Goal: Task Accomplishment & Management: Complete application form

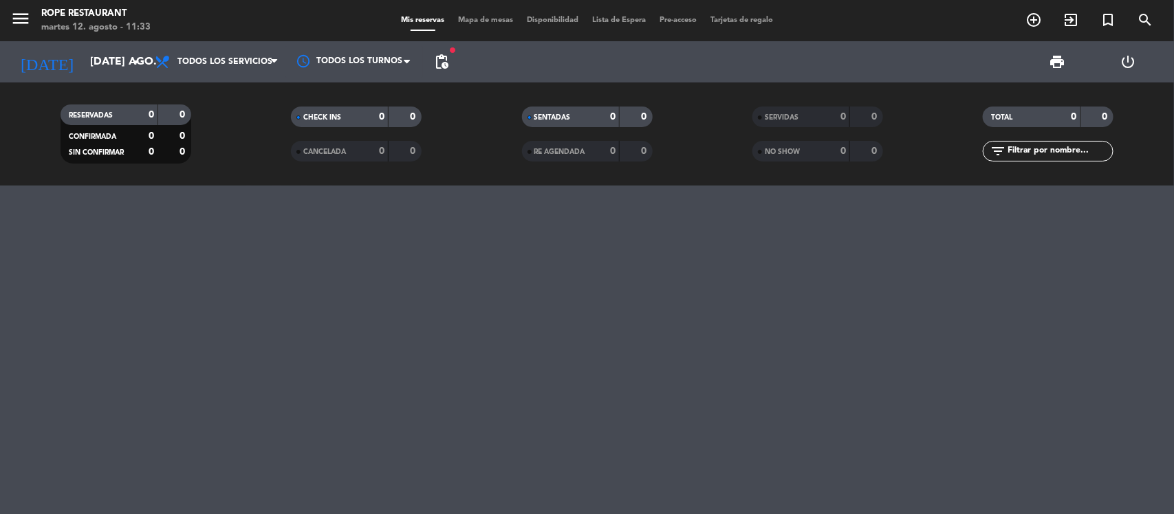
click at [749, 303] on div at bounding box center [587, 350] width 1174 height 329
drag, startPoint x: 101, startPoint y: 83, endPoint x: 97, endPoint y: 74, distance: 9.2
click at [100, 83] on div "RESERVADAS 0 0 CONFIRMADA 0 0 SIN CONFIRMAR 0 0 CHECK INS 0 0 CANCELADA 0 0 SEN…" at bounding box center [587, 134] width 1174 height 103
click at [97, 74] on input "[DATE] ago." at bounding box center [155, 62] width 145 height 27
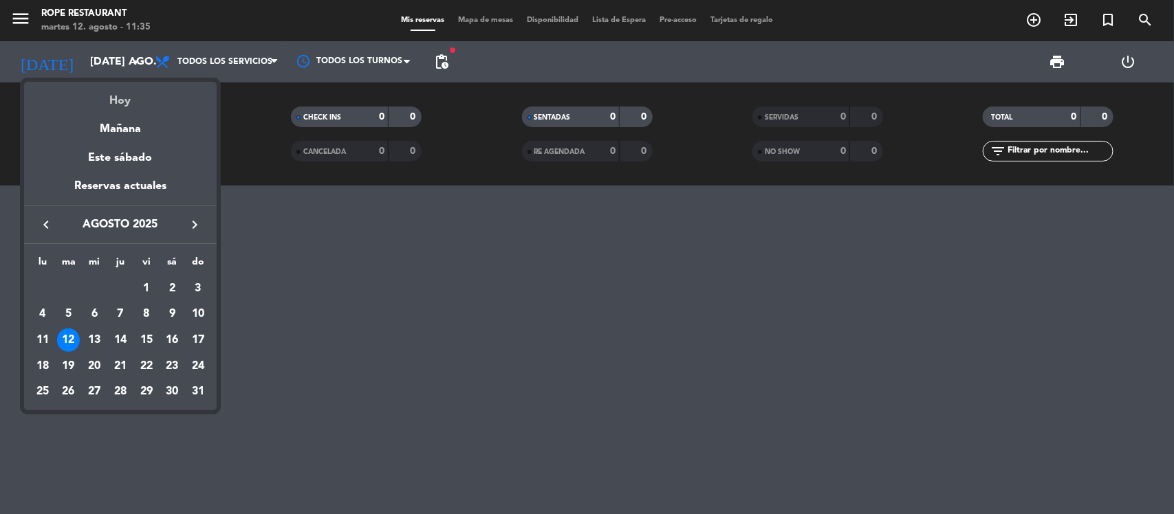
click at [115, 104] on div "Hoy" at bounding box center [120, 96] width 193 height 28
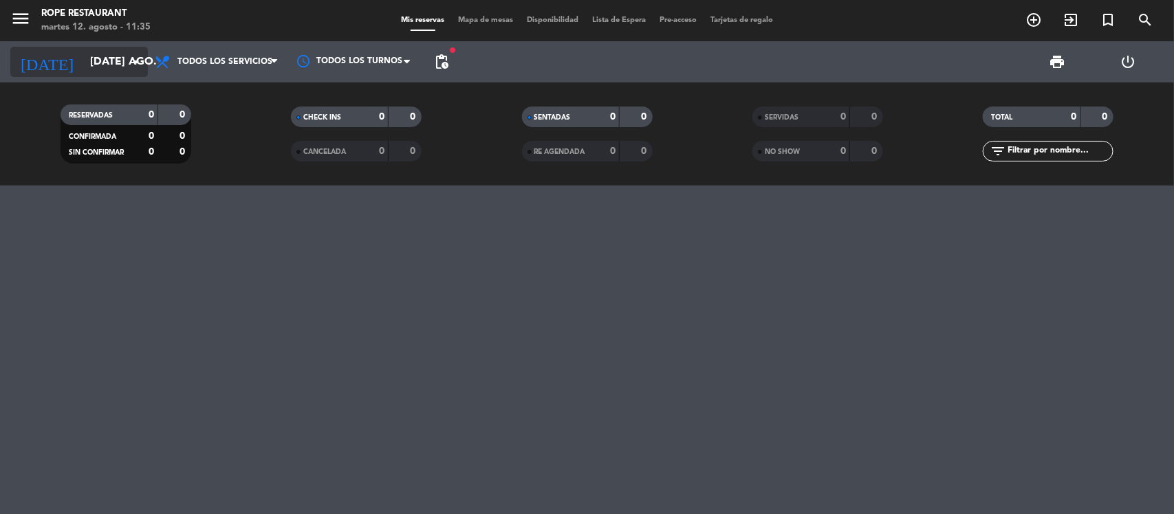
click at [101, 55] on input "[DATE] ago." at bounding box center [155, 62] width 145 height 27
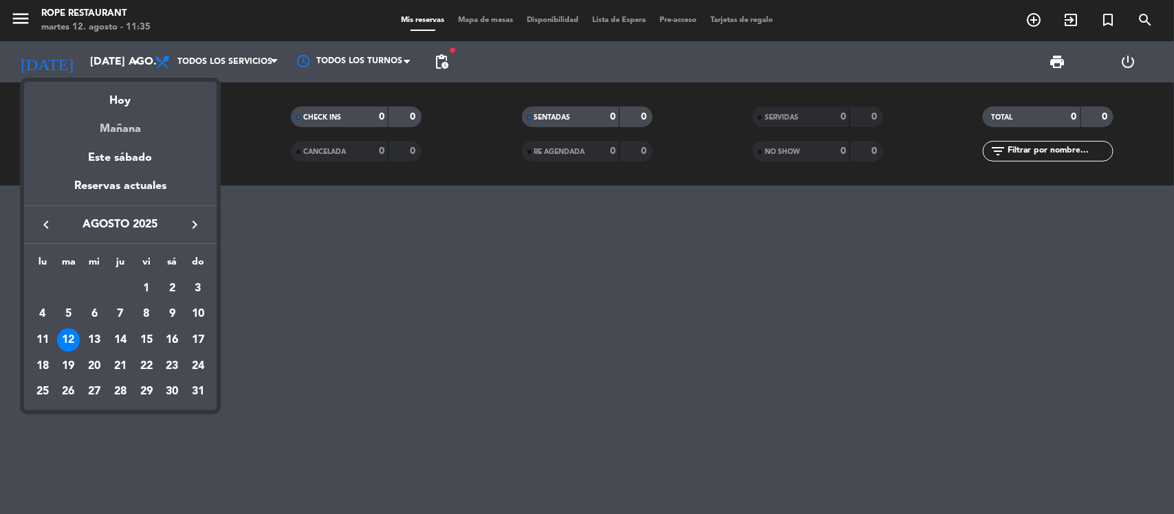
click at [128, 126] on div "Mañana" at bounding box center [120, 124] width 193 height 28
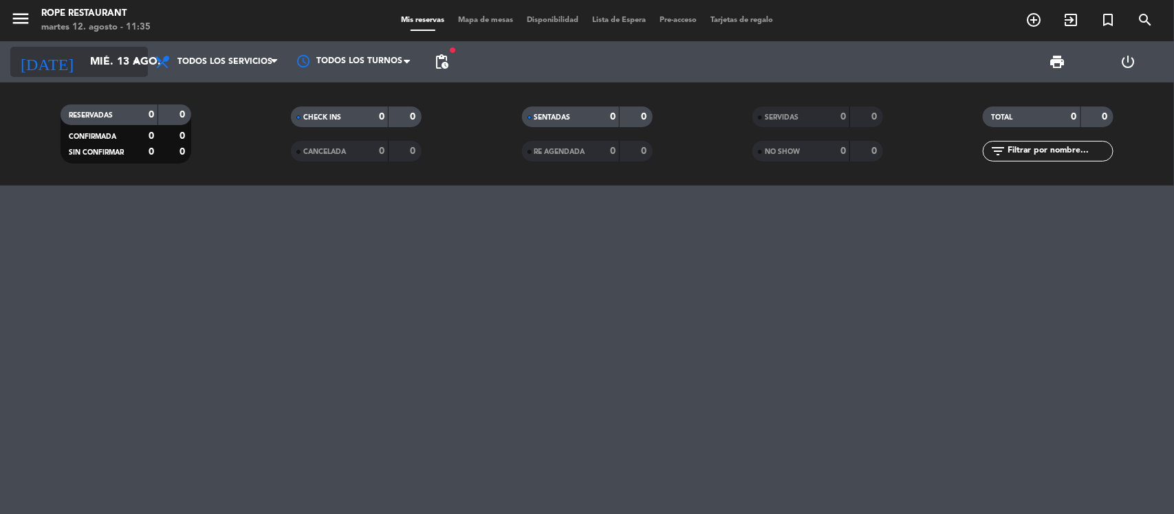
click at [122, 73] on input "mié. 13 ago." at bounding box center [155, 62] width 145 height 27
click at [103, 52] on input "mié. 13 ago." at bounding box center [155, 62] width 145 height 27
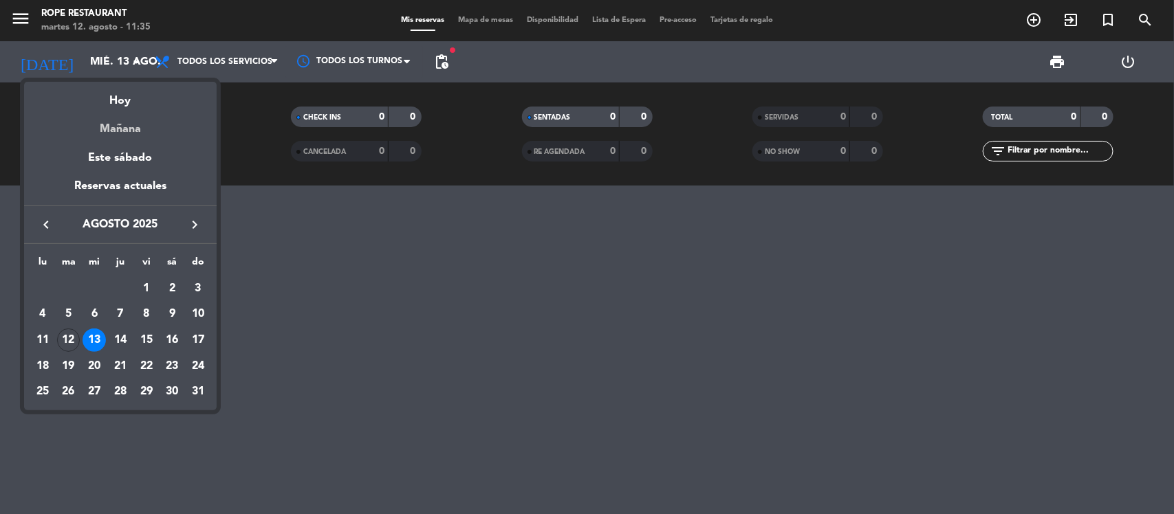
click at [121, 115] on div "Mañana" at bounding box center [120, 124] width 193 height 28
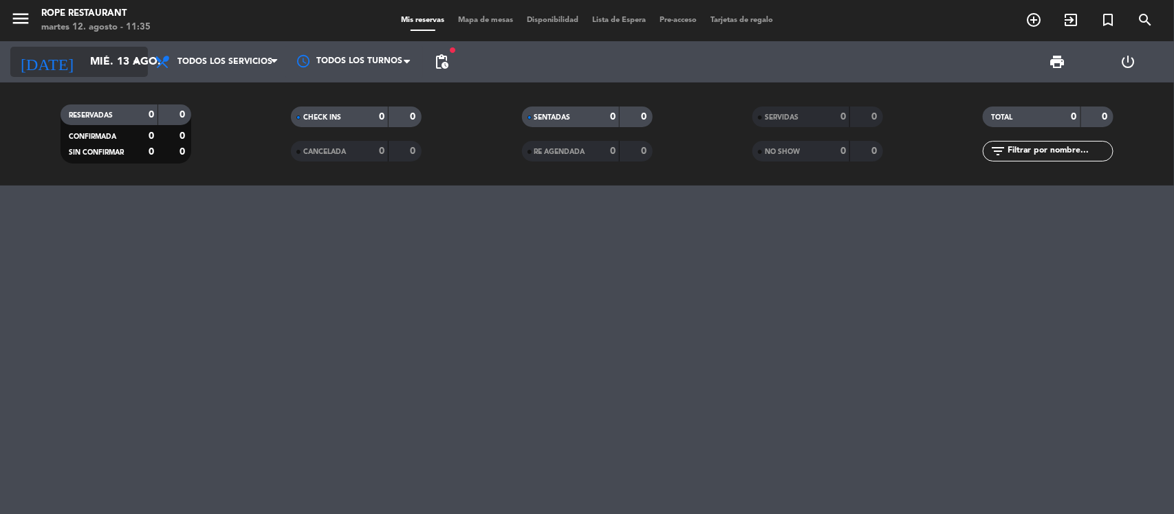
click at [105, 66] on input "mié. 13 ago." at bounding box center [155, 62] width 145 height 27
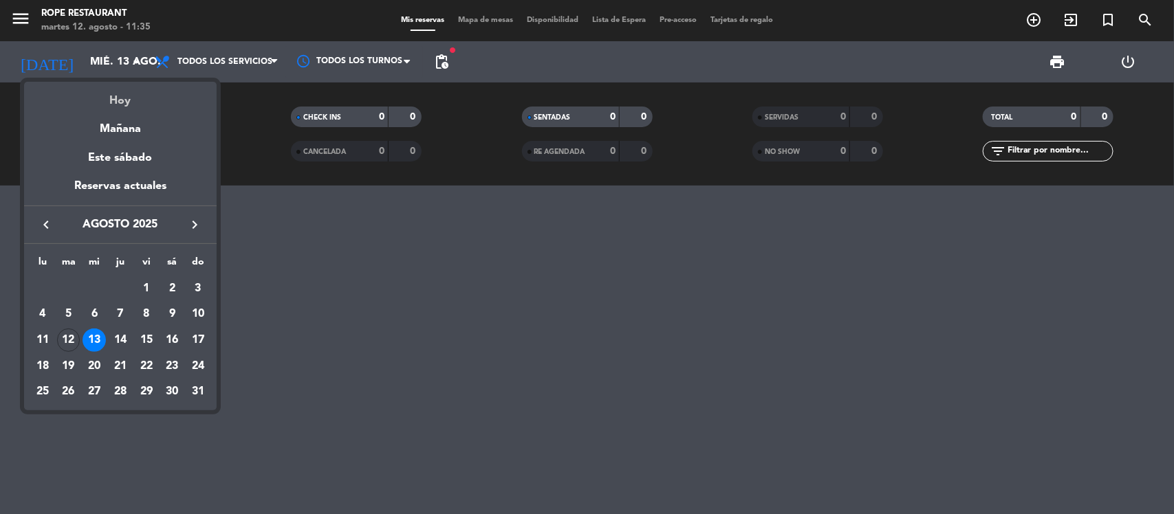
click at [110, 107] on div "Hoy" at bounding box center [120, 96] width 193 height 28
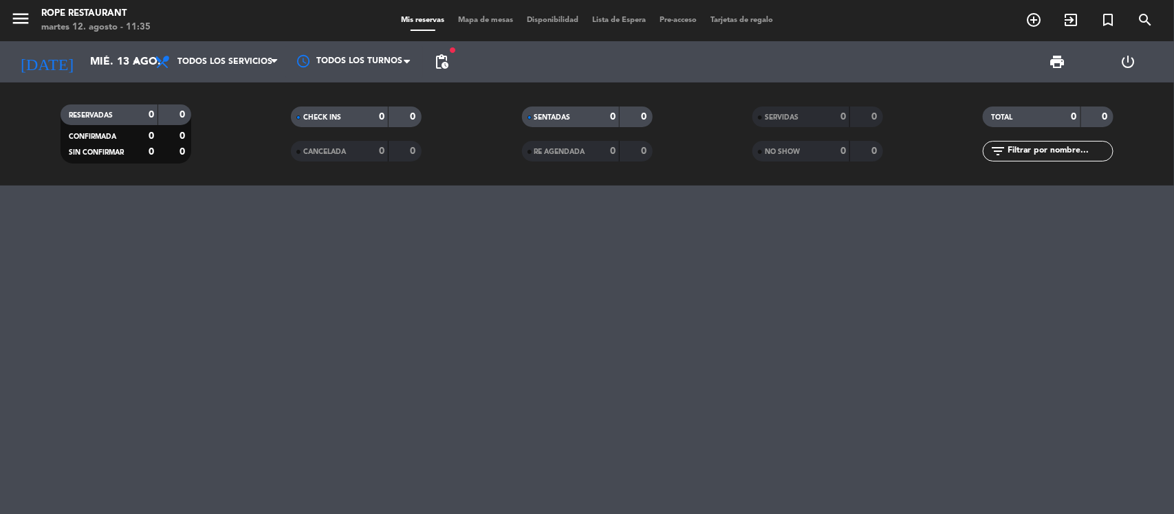
type input "[DATE] ago."
click at [1029, 15] on icon "add_circle_outline" at bounding box center [1033, 20] width 17 height 17
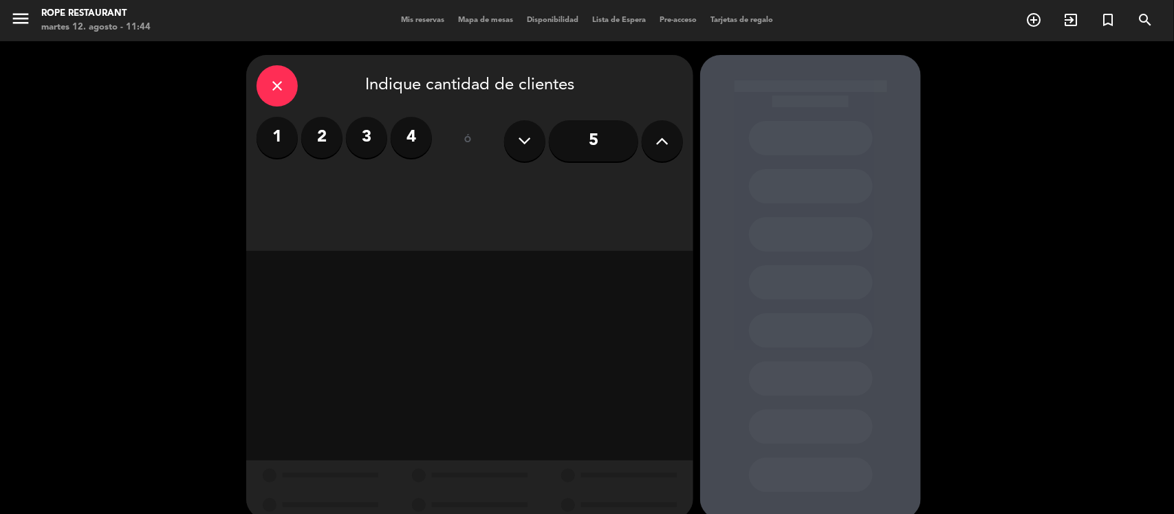
click at [344, 131] on div "1 2 3 4" at bounding box center [343, 137] width 175 height 41
click at [339, 129] on label "2" at bounding box center [321, 137] width 41 height 41
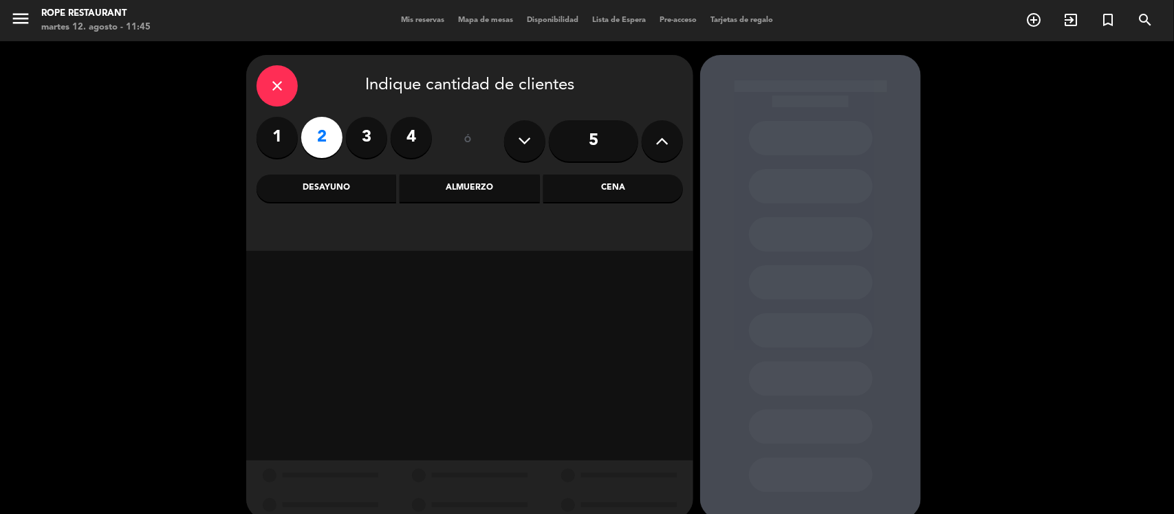
click at [441, 196] on div "Almuerzo" at bounding box center [469, 189] width 140 height 28
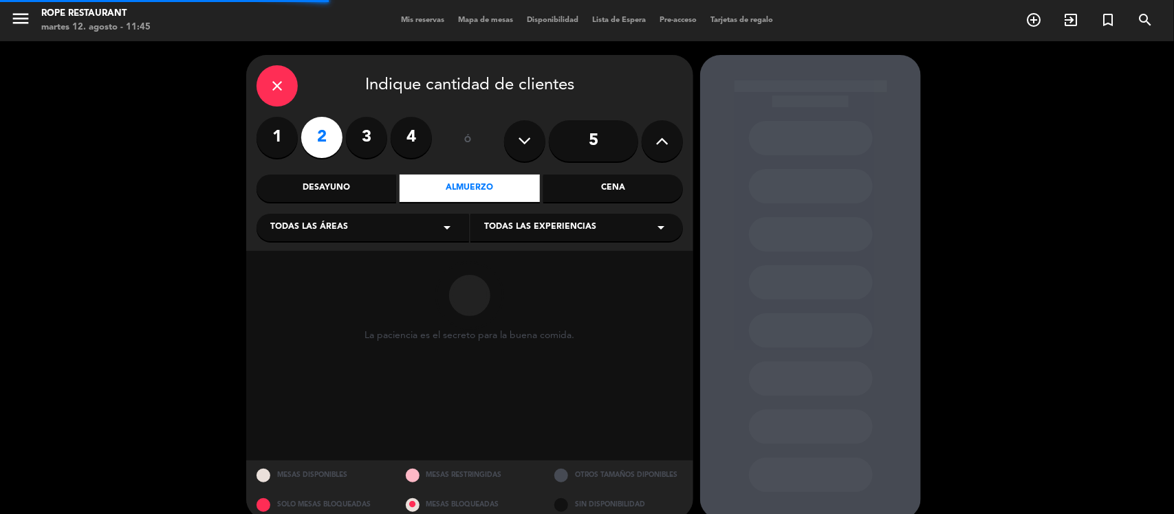
click at [502, 220] on div "Todas las experiencias arrow_drop_down" at bounding box center [576, 228] width 212 height 28
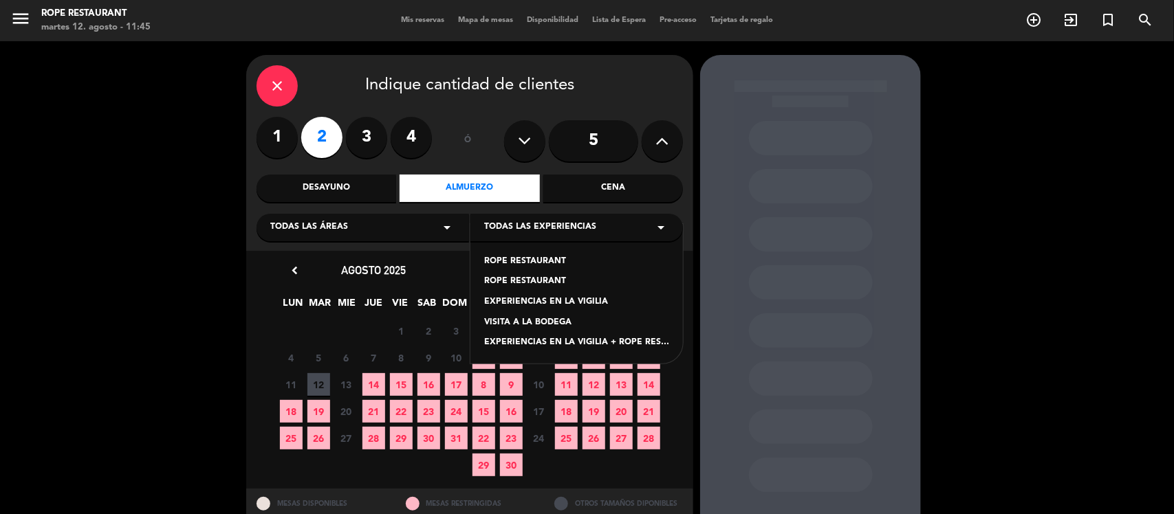
click at [501, 280] on div "ROPE RESTAURANT" at bounding box center [576, 282] width 185 height 14
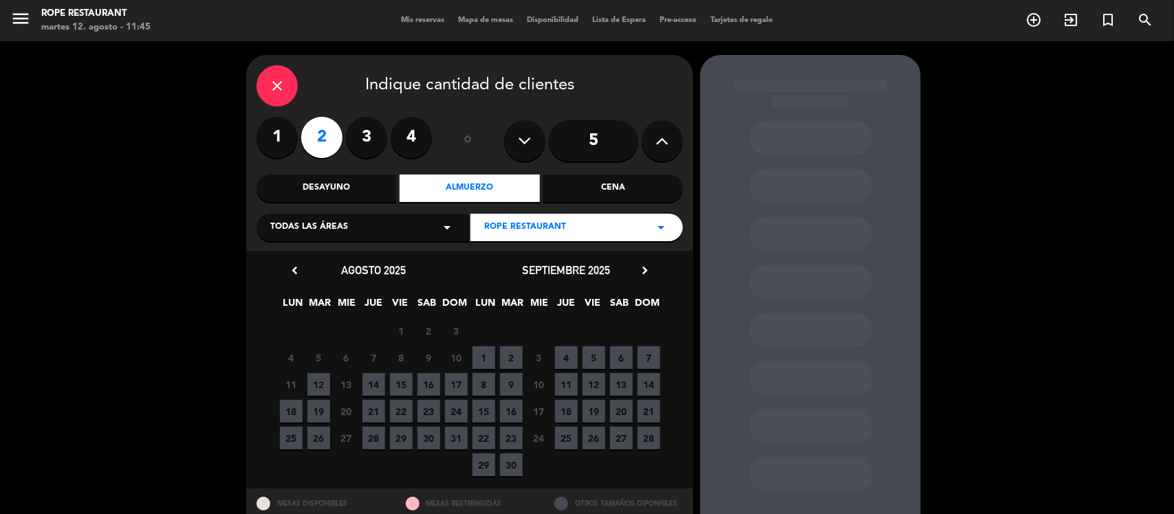
click at [320, 384] on span "12" at bounding box center [318, 384] width 23 height 23
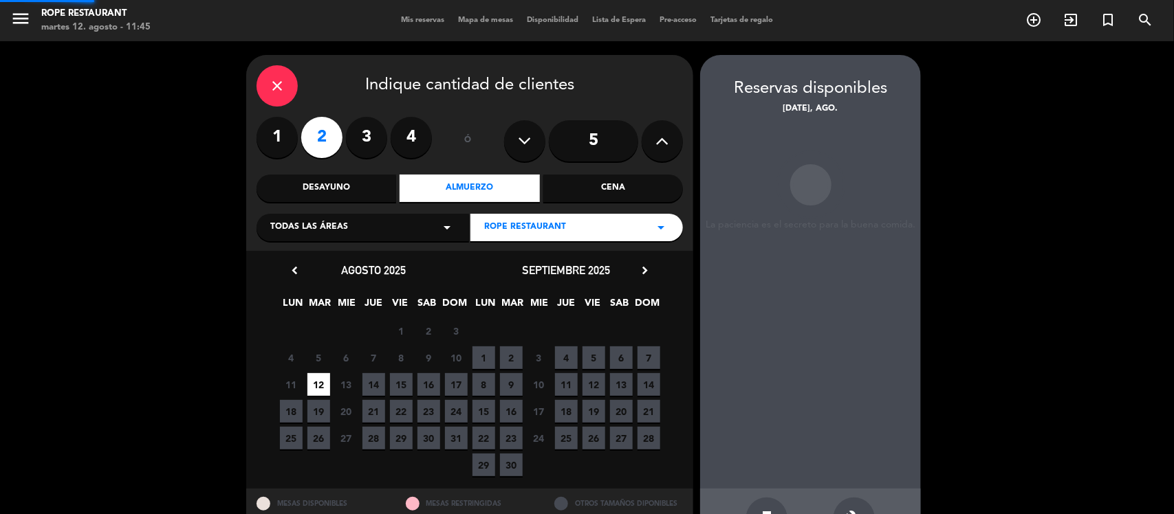
scroll to position [45, 0]
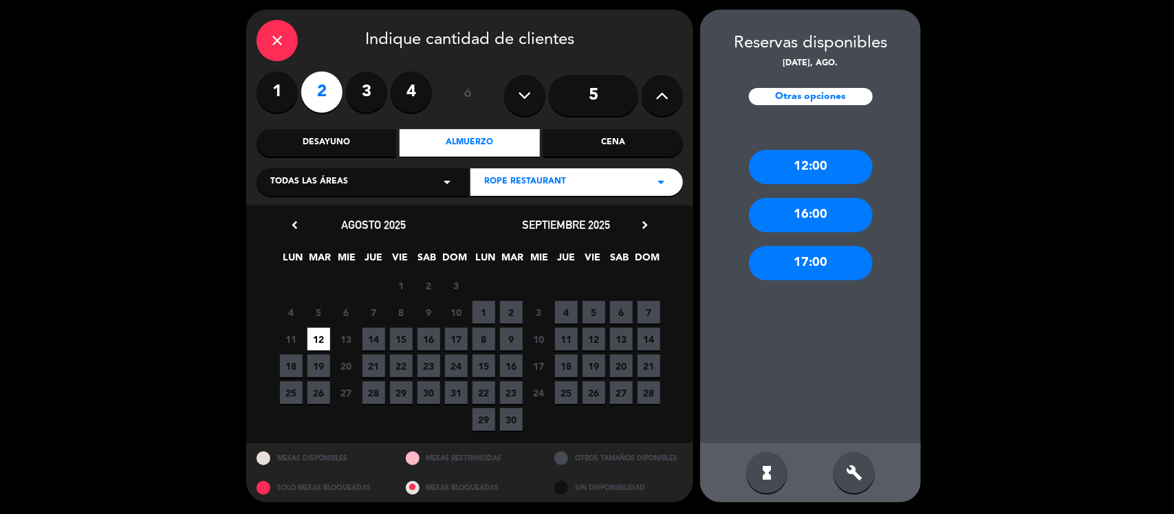
click at [782, 160] on div "12:00" at bounding box center [811, 167] width 124 height 34
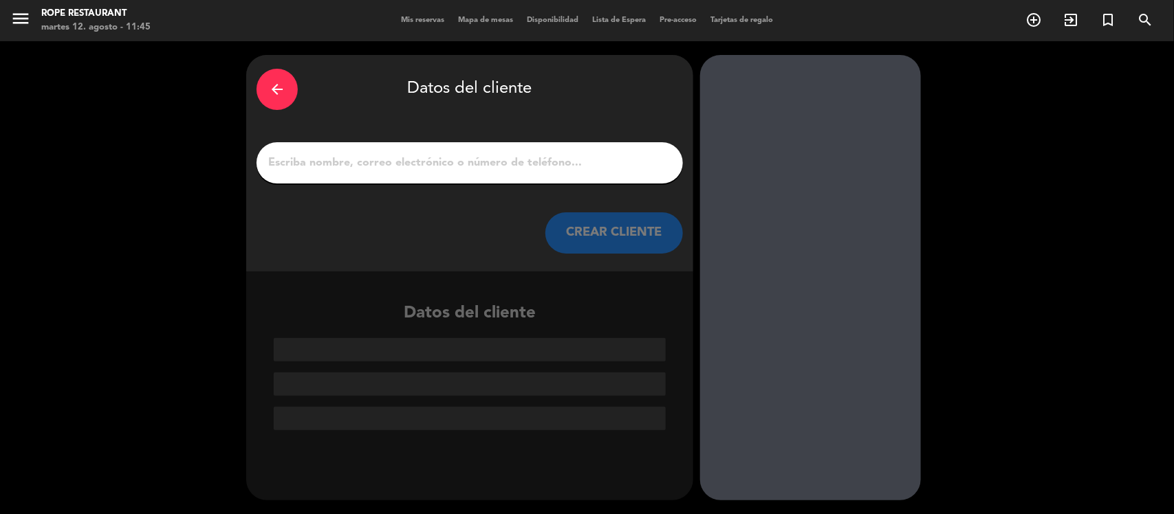
scroll to position [0, 0]
click at [605, 162] on input "1" at bounding box center [470, 162] width 406 height 19
paste input "Carolina"
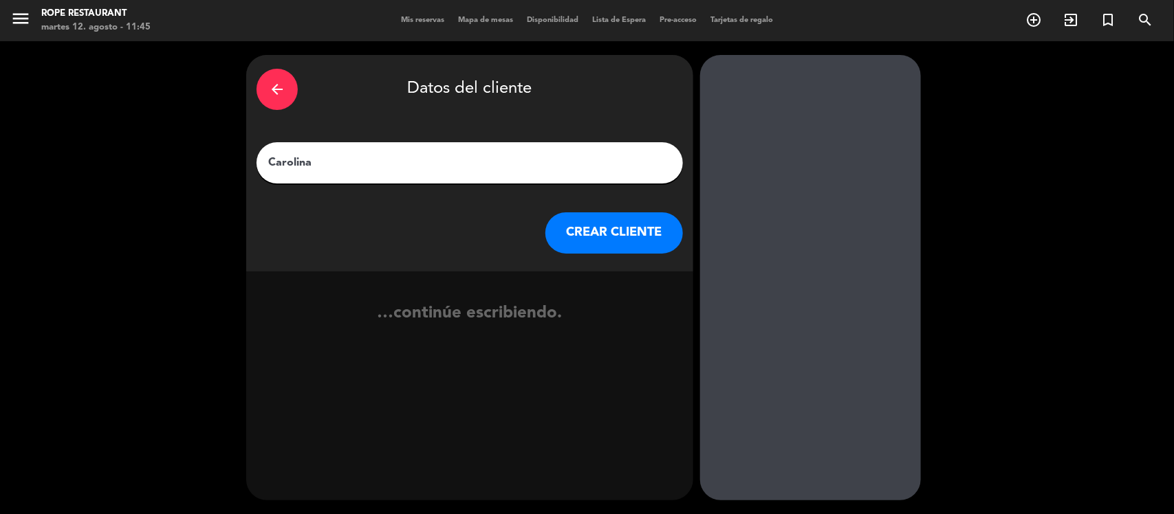
type input "Carolina"
click at [602, 228] on button "CREAR CLIENTE" at bounding box center [614, 232] width 138 height 41
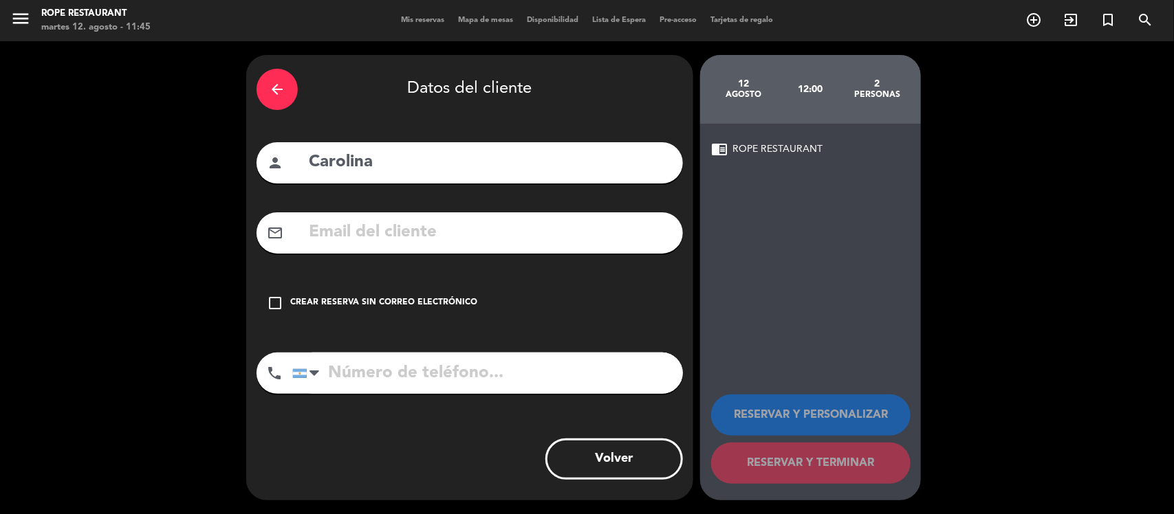
click at [386, 305] on div "Crear reserva sin correo electrónico" at bounding box center [383, 303] width 187 height 14
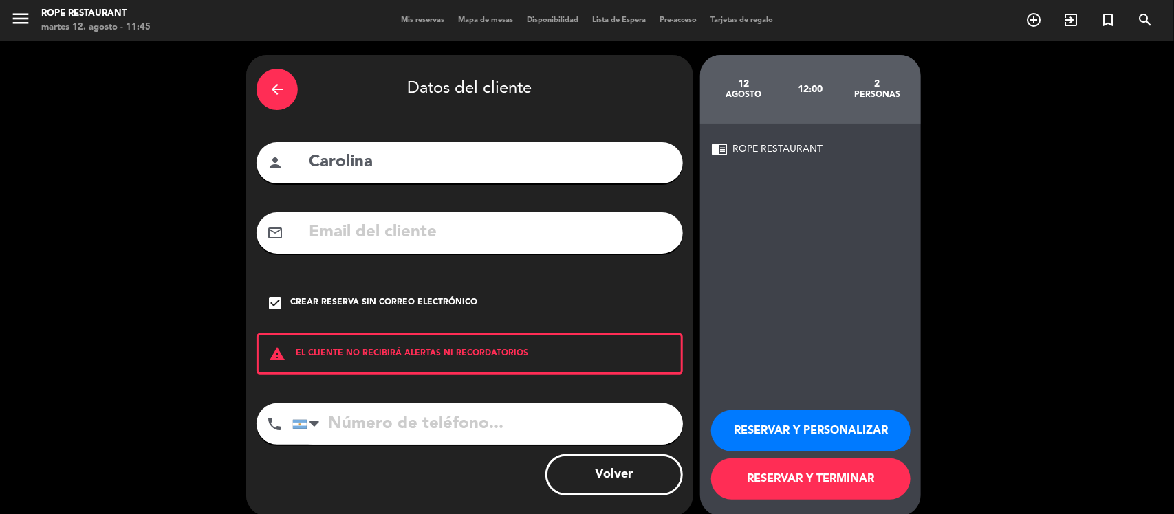
click at [431, 418] on input "tel" at bounding box center [487, 424] width 391 height 41
paste input "[PHONE_NUMBER]"
type input "[PHONE_NUMBER]"
click at [768, 480] on button "RESERVAR Y TERMINAR" at bounding box center [810, 479] width 199 height 41
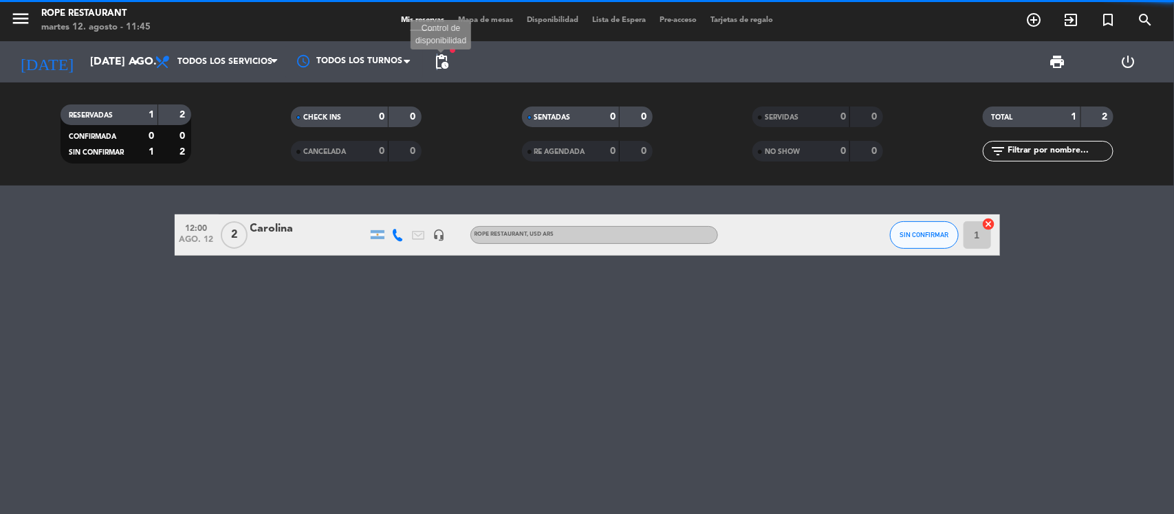
click at [437, 67] on span "pending_actions" at bounding box center [441, 62] width 17 height 17
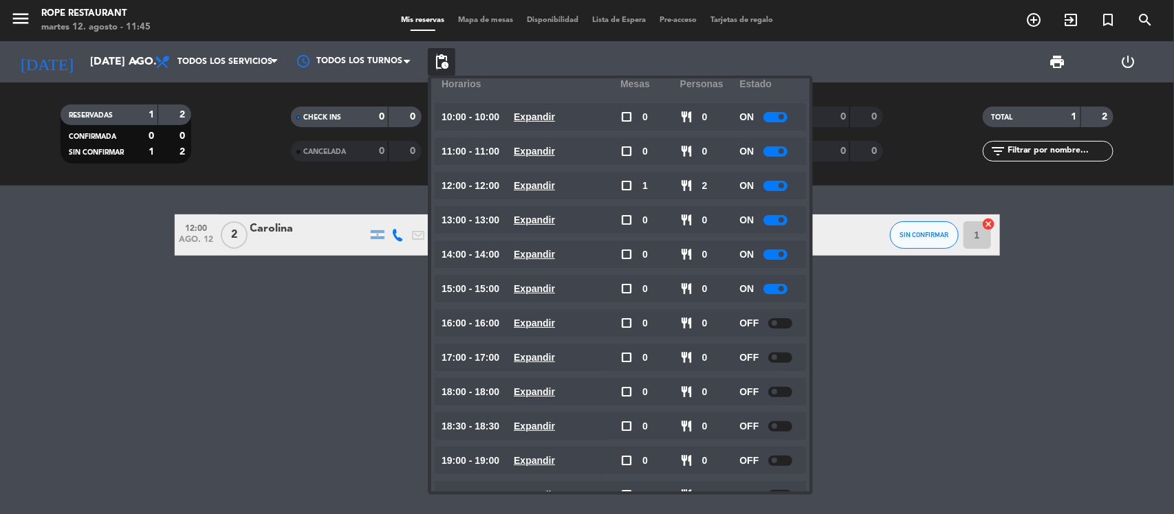
scroll to position [58, 0]
click at [545, 306] on availability-row "16:00 - 16:00 Expandir check_box_outline_blank 0 restaurant 0 OFF" at bounding box center [620, 292] width 351 height 34
click at [547, 320] on u "Expandir" at bounding box center [534, 323] width 41 height 11
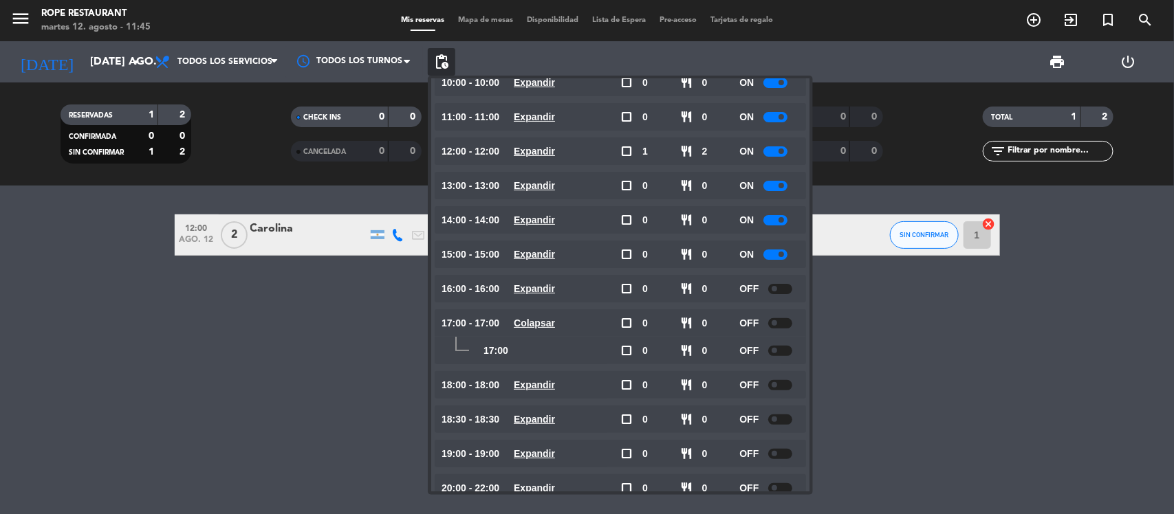
click at [547, 320] on u "Colapsar" at bounding box center [534, 323] width 41 height 11
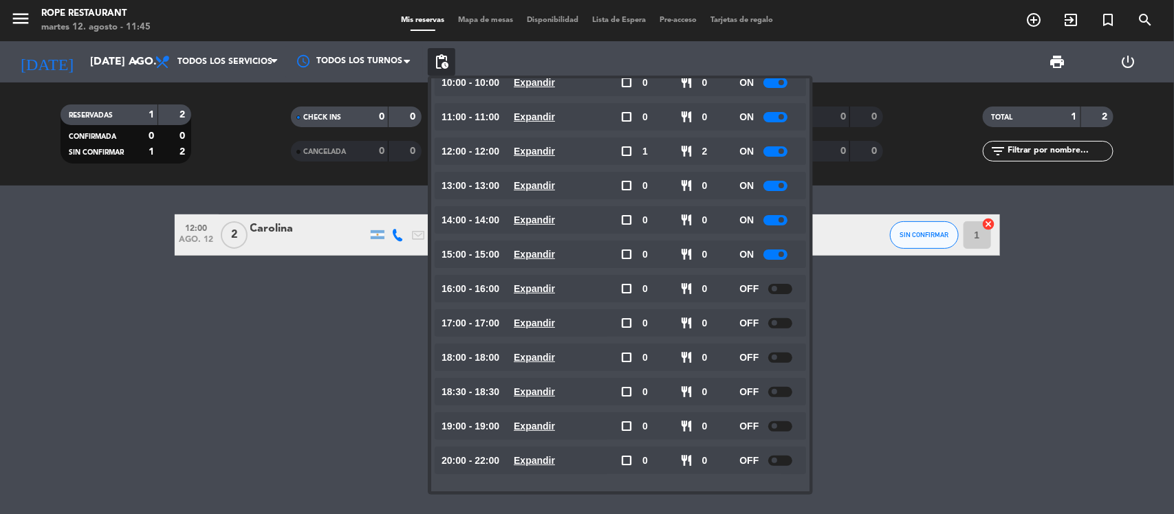
click at [541, 263] on div "15:00 - 15:00 Expandir" at bounding box center [530, 255] width 179 height 28
click at [538, 253] on u "Expandir" at bounding box center [534, 254] width 41 height 11
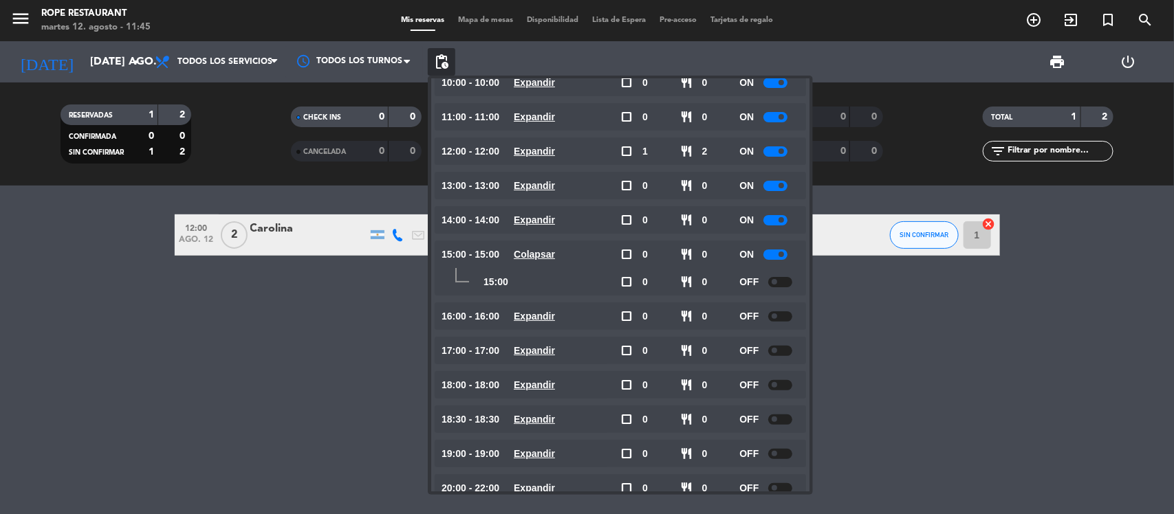
click at [538, 253] on u "Colapsar" at bounding box center [534, 254] width 41 height 11
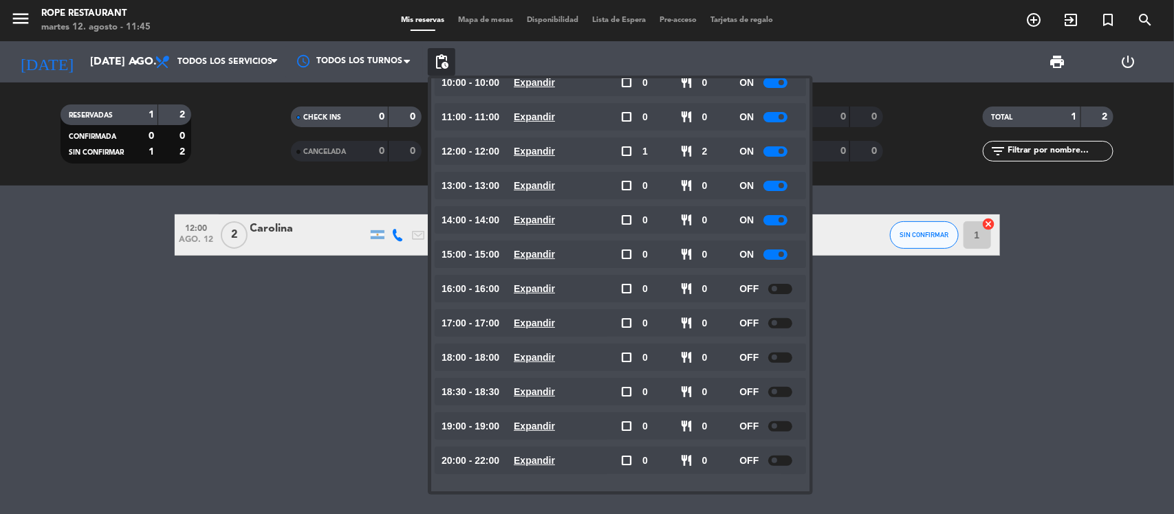
click at [534, 228] on span "Expandir" at bounding box center [534, 220] width 41 height 16
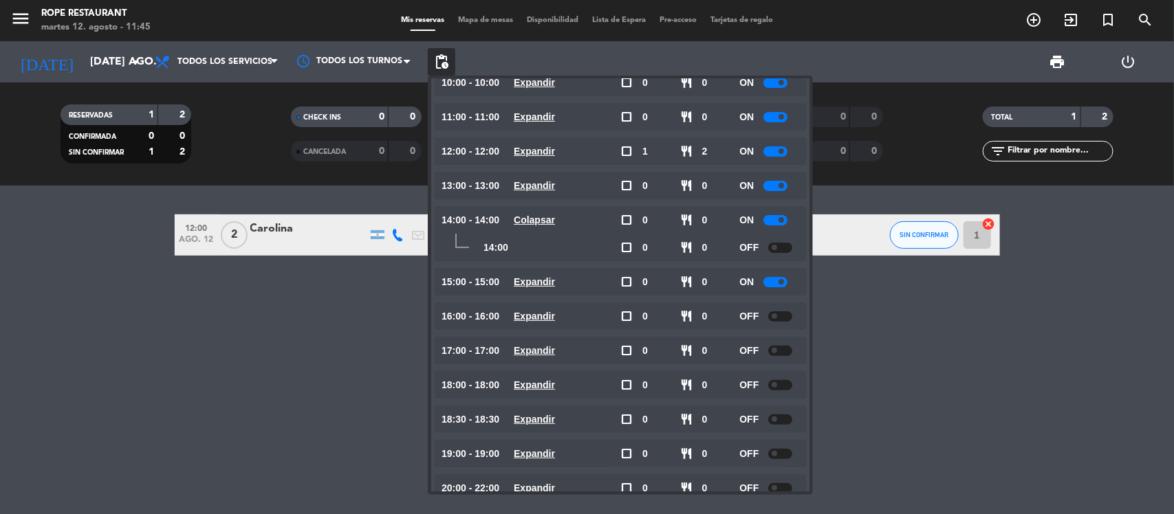
click at [534, 226] on span "Colapsar" at bounding box center [534, 220] width 41 height 16
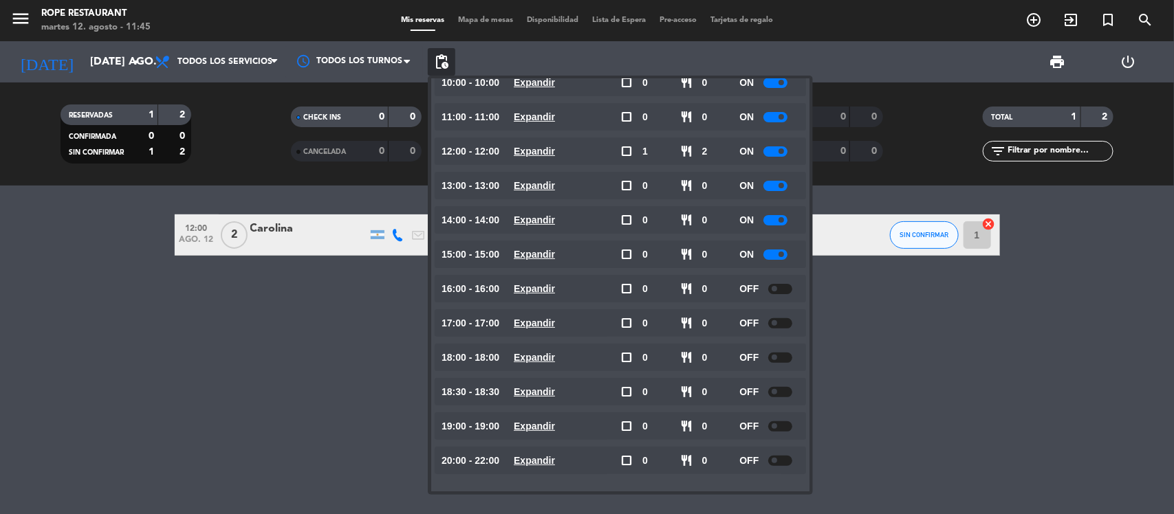
click at [534, 223] on u "Expandir" at bounding box center [534, 220] width 41 height 11
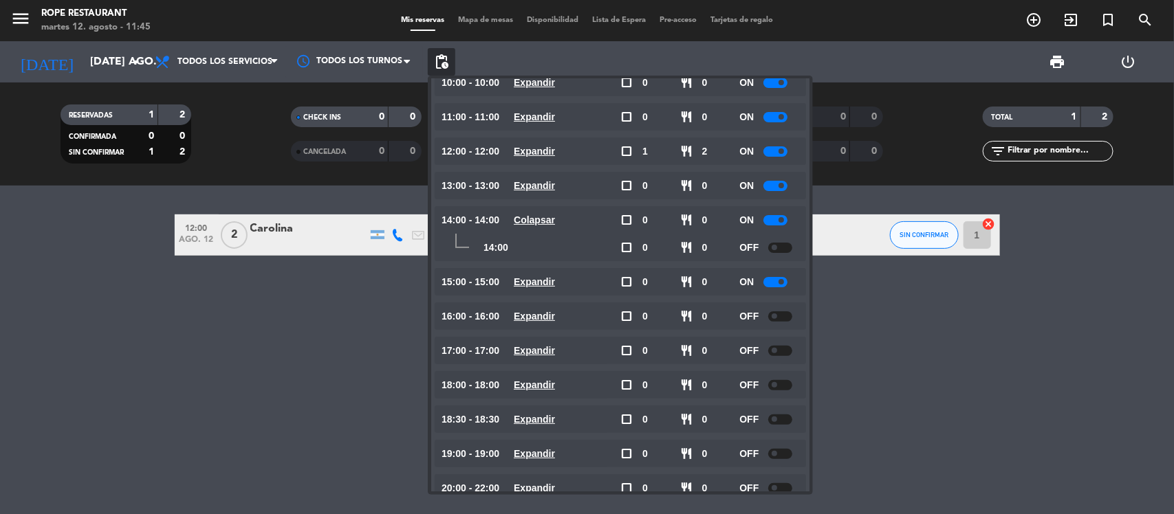
click at [534, 223] on u "Colapsar" at bounding box center [534, 220] width 41 height 11
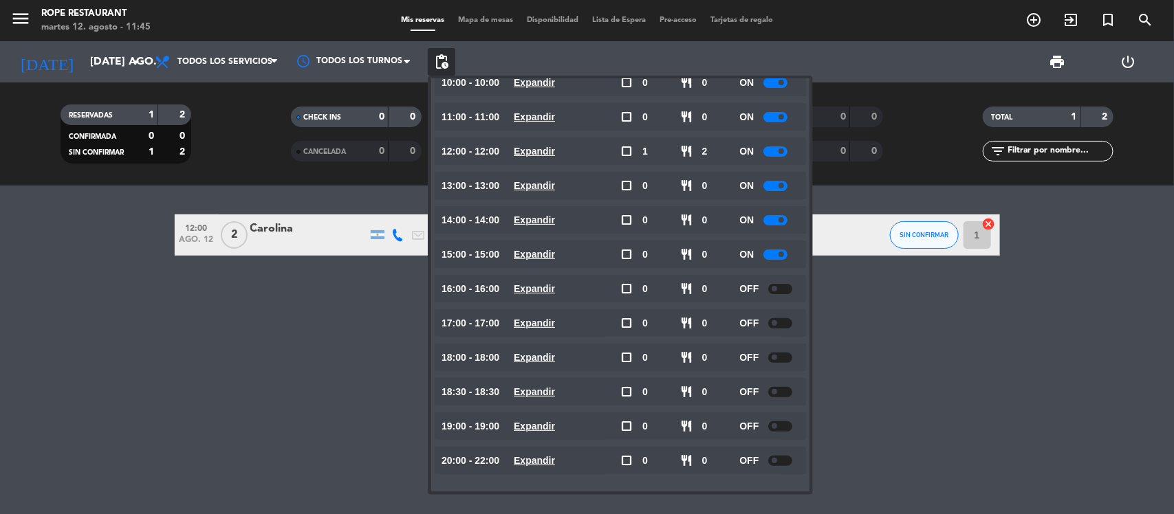
click at [256, 373] on div "12:00 ago. 12 2 Carolina headset_mic ROPE RESTAURANT , USD ARS SIN CONFIRMAR 1 …" at bounding box center [587, 350] width 1174 height 329
